Goal: Find specific page/section: Find specific page/section

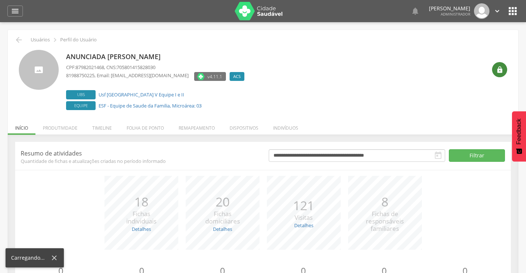
click at [496, 72] on icon "" at bounding box center [499, 69] width 7 height 7
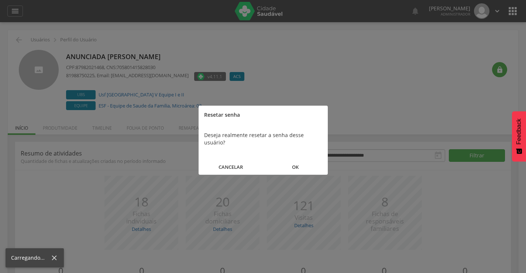
click at [292, 159] on button "OK" at bounding box center [295, 167] width 65 height 16
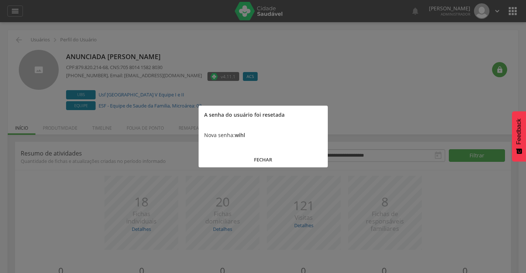
click at [263, 162] on button "FECHAR" at bounding box center [262, 160] width 129 height 16
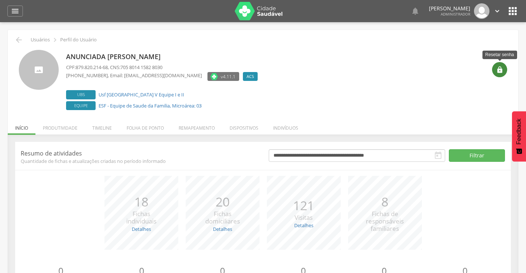
click at [505, 72] on div "" at bounding box center [499, 69] width 15 height 15
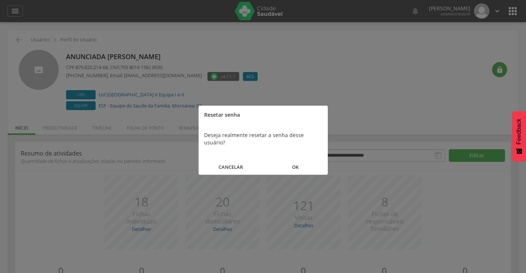
click at [295, 161] on button "OK" at bounding box center [295, 167] width 65 height 16
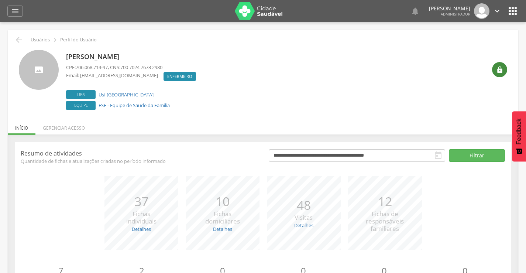
click at [497, 70] on icon "" at bounding box center [499, 69] width 7 height 7
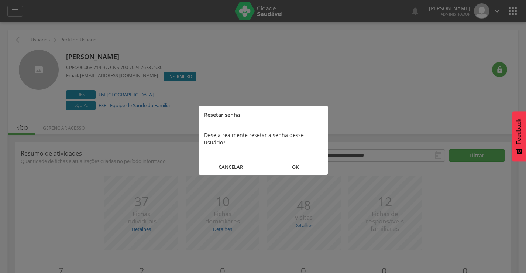
click at [294, 160] on button "OK" at bounding box center [295, 167] width 65 height 16
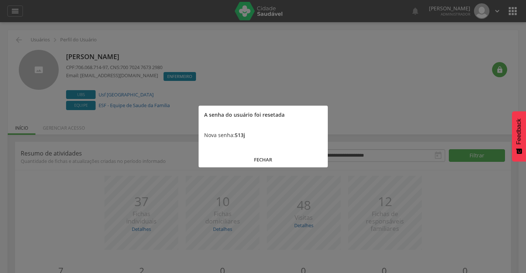
click at [266, 159] on button "FECHAR" at bounding box center [262, 160] width 129 height 16
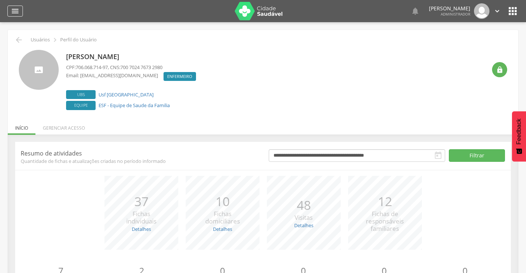
click at [14, 12] on icon "" at bounding box center [15, 11] width 9 height 9
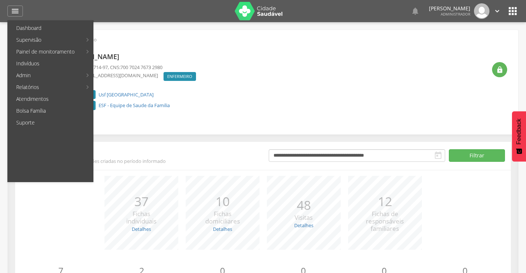
click at [278, 82] on div "Mariana Milena da Costa Leite CPF: 706.068.714-97 , CNS: 700 7024 7673 2980 Ema…" at bounding box center [276, 81] width 420 height 62
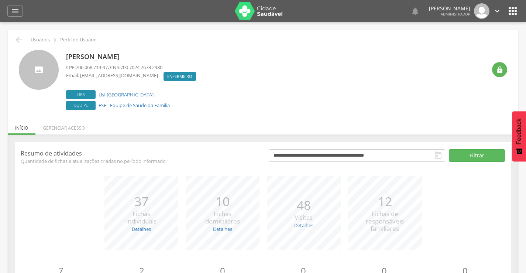
scroll to position [42, 0]
